Goal: Task Accomplishment & Management: Complete application form

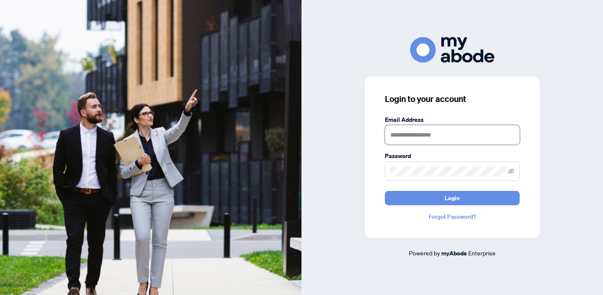
click at [393, 137] on input "text" at bounding box center [452, 134] width 135 height 19
type input "**********"
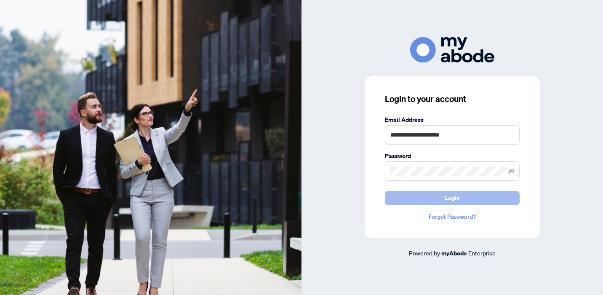
click at [455, 198] on span "Login" at bounding box center [452, 197] width 15 height 13
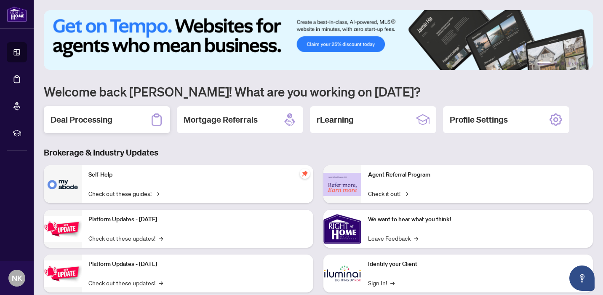
click at [82, 118] on h2 "Deal Processing" at bounding box center [82, 120] width 62 height 12
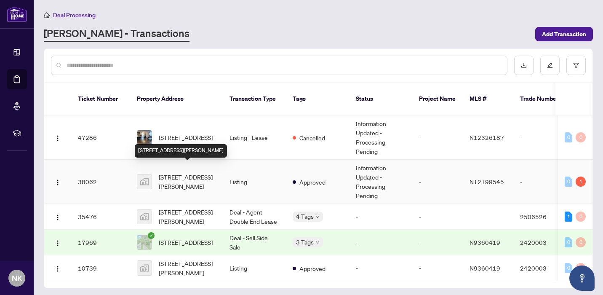
click at [189, 172] on span "[STREET_ADDRESS][PERSON_NAME]" at bounding box center [187, 181] width 57 height 19
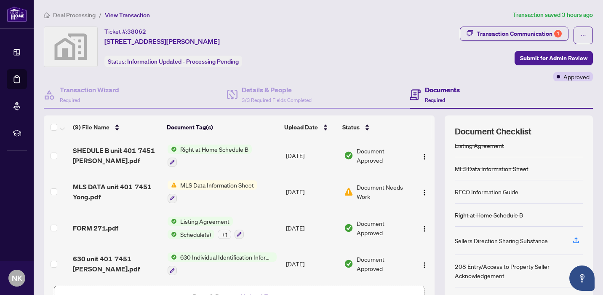
scroll to position [57, 0]
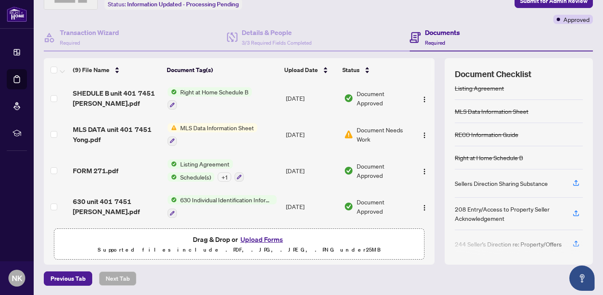
click at [266, 239] on button "Upload Forms" at bounding box center [262, 239] width 48 height 11
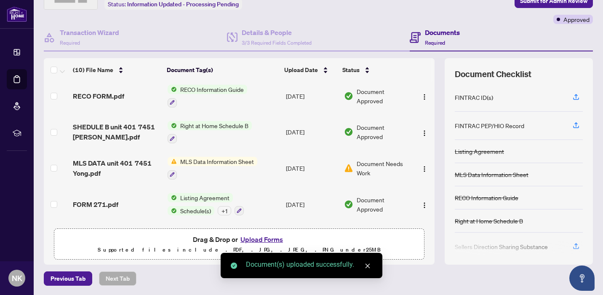
click at [258, 239] on button "Upload Forms" at bounding box center [262, 239] width 48 height 11
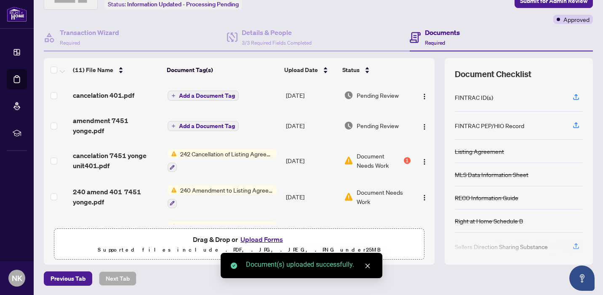
scroll to position [0, 0]
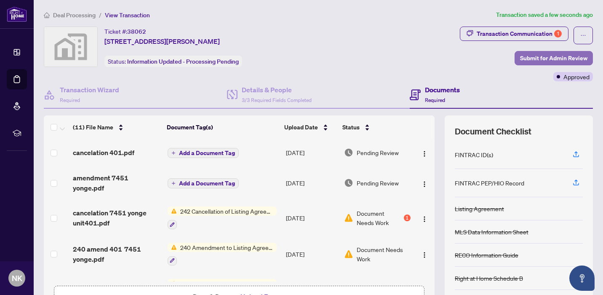
click at [539, 57] on span "Submit for Admin Review" at bounding box center [553, 57] width 67 height 13
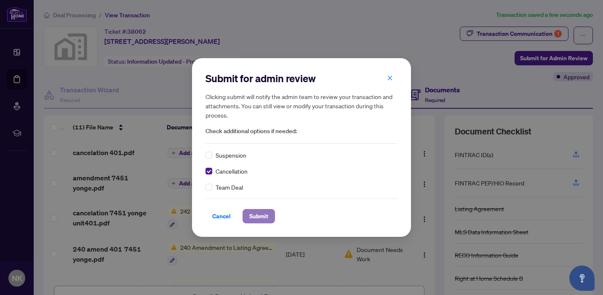
click at [257, 217] on span "Submit" at bounding box center [258, 215] width 19 height 13
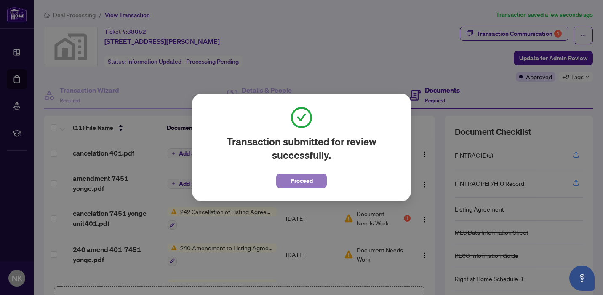
click at [305, 178] on span "Proceed" at bounding box center [302, 180] width 22 height 13
